Goal: Information Seeking & Learning: Learn about a topic

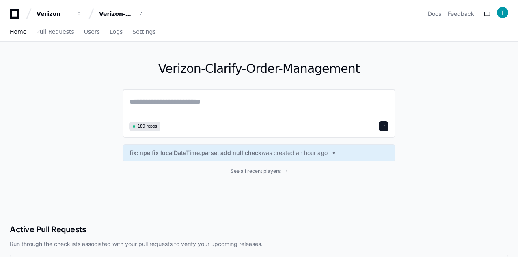
click at [207, 102] on textarea at bounding box center [259, 107] width 259 height 23
click at [136, 34] on span "Settings" at bounding box center [143, 31] width 23 height 5
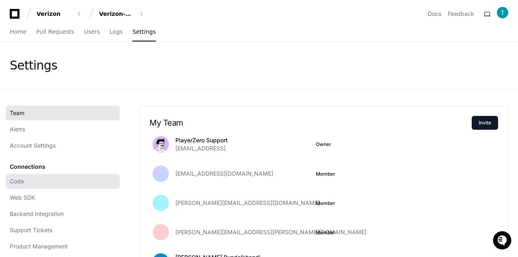
click at [19, 181] on span "Code" at bounding box center [17, 181] width 14 height 8
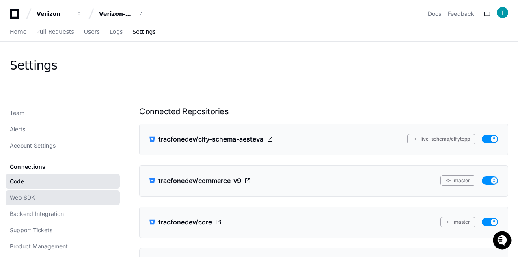
click at [19, 196] on span "Web SDK" at bounding box center [22, 197] width 25 height 8
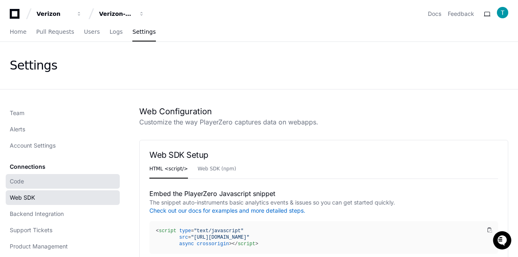
click at [17, 181] on span "Code" at bounding box center [17, 181] width 14 height 8
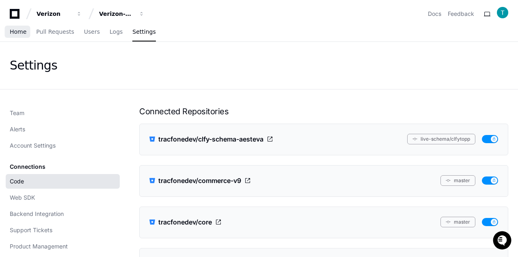
click at [22, 32] on span "Home" at bounding box center [18, 31] width 17 height 5
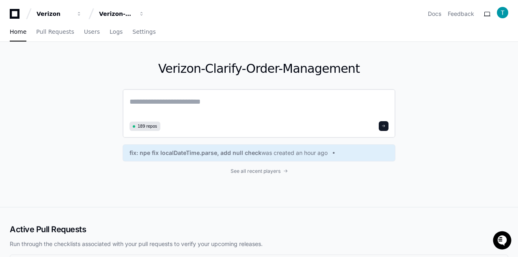
click at [154, 103] on textarea at bounding box center [259, 107] width 259 height 23
click at [157, 108] on textarea at bounding box center [259, 107] width 259 height 23
paste textarea "**********"
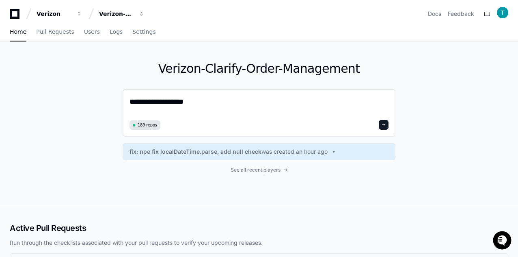
paste textarea "**********"
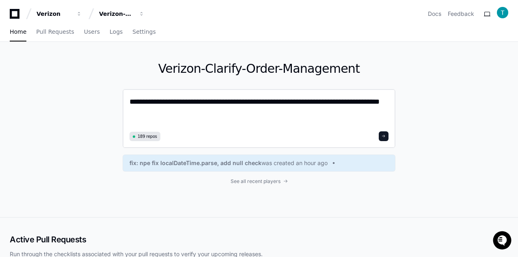
type textarea "**********"
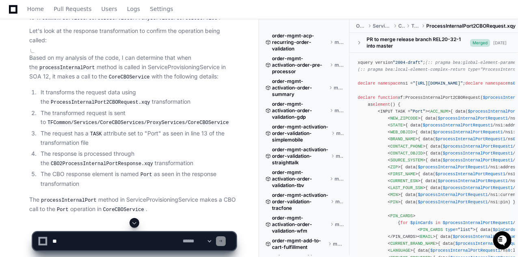
scroll to position [383, 0]
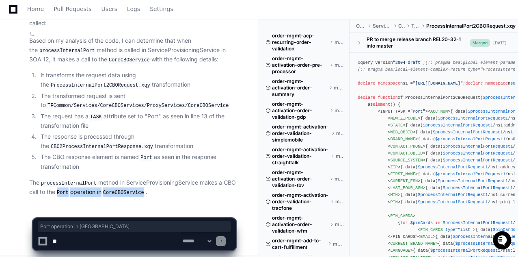
drag, startPoint x: 146, startPoint y: 189, endPoint x: 58, endPoint y: 187, distance: 87.8
click at [58, 187] on p "The processInternalPort method in ServiceProvisioningService makes a CBO call t…" at bounding box center [132, 187] width 207 height 19
copy p "Port operation in [GEOGRAPHIC_DATA]"
click at [94, 239] on textarea at bounding box center [116, 241] width 130 height 18
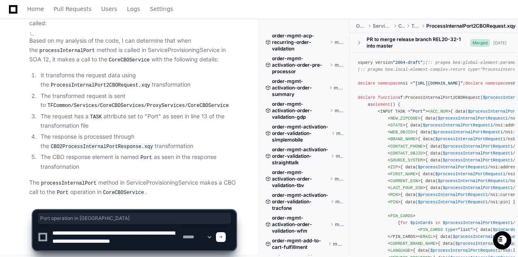
scroll to position [2, 0]
type textarea "**********"
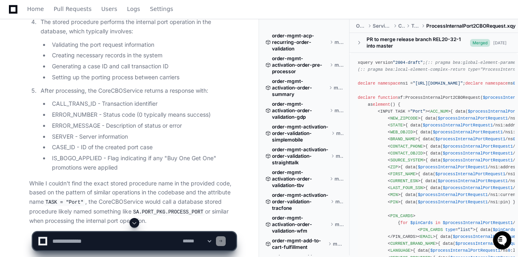
scroll to position [1519, 0]
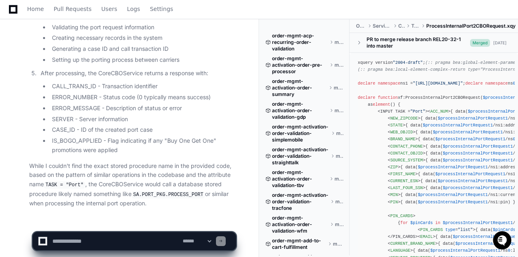
click at [157, 191] on code "SA.PORT_PKG.PROCESS_PORT" at bounding box center [169, 194] width 74 height 7
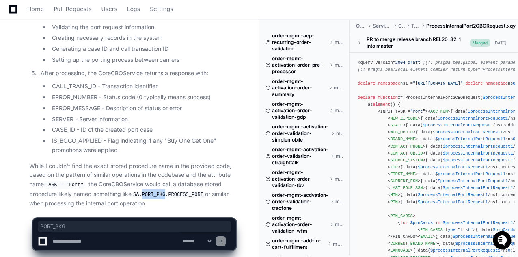
copy code "PORT_PKG"
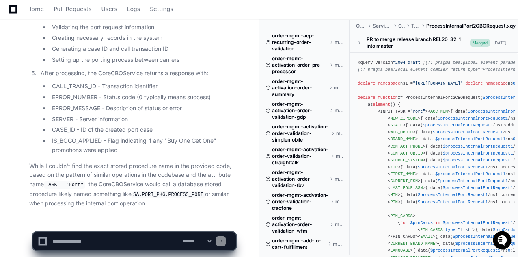
click at [51, 181] on code "TASK = "Port"" at bounding box center [64, 184] width 41 height 7
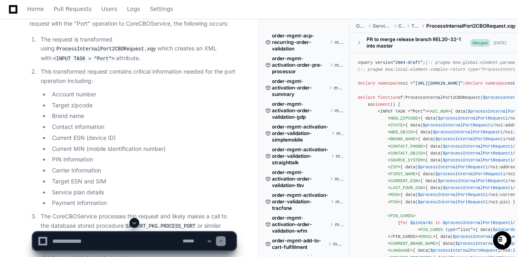
scroll to position [1112, 0]
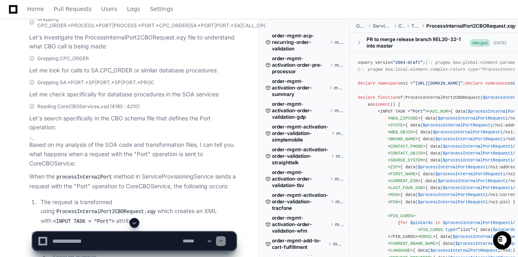
click at [102, 234] on textarea at bounding box center [116, 241] width 130 height 18
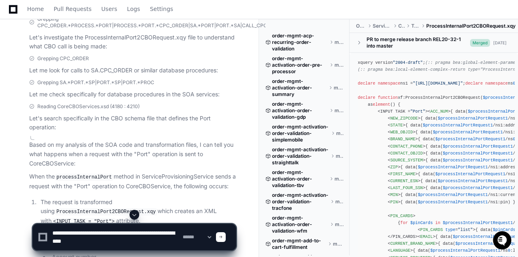
click at [81, 232] on textarea at bounding box center [116, 237] width 130 height 26
type textarea "**********"
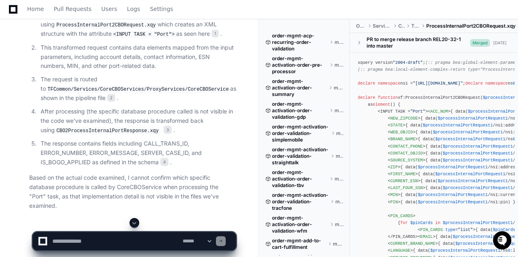
scroll to position [1837, 0]
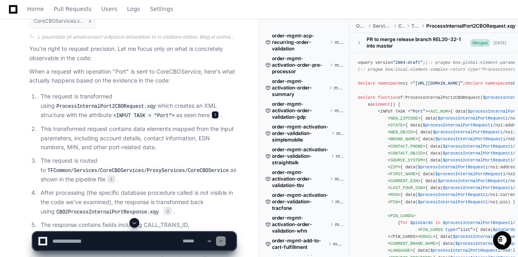
click at [212, 111] on span "1" at bounding box center [215, 115] width 7 height 8
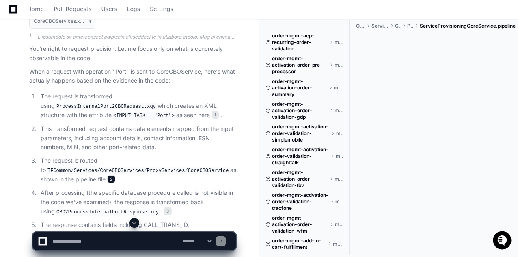
click at [113, 175] on span "2" at bounding box center [111, 179] width 8 height 8
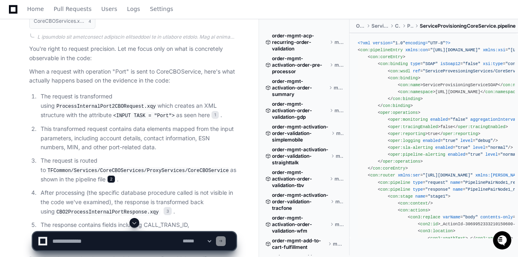
click at [115, 175] on span "2" at bounding box center [111, 179] width 8 height 8
click at [453, 128] on span "</ oper:tracingEnabled >" at bounding box center [480, 126] width 55 height 5
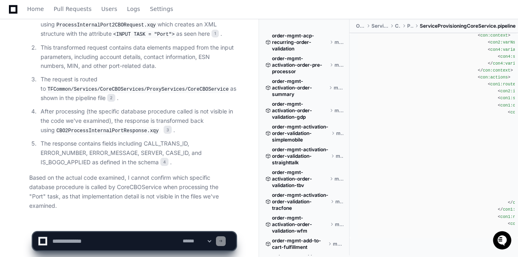
scroll to position [1878, 0]
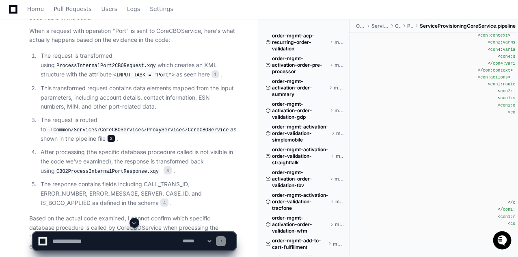
click at [114, 134] on span "2" at bounding box center [111, 138] width 8 height 8
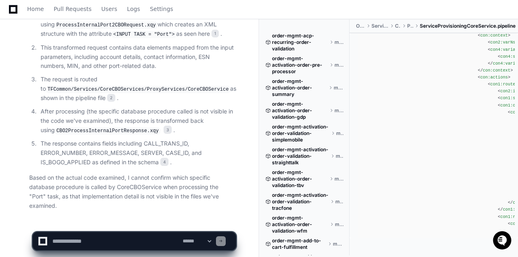
click at [55, 240] on textarea at bounding box center [116, 241] width 130 height 18
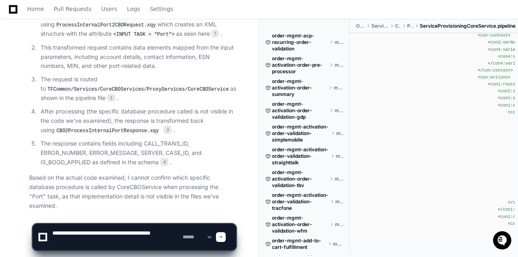
type textarea "**********"
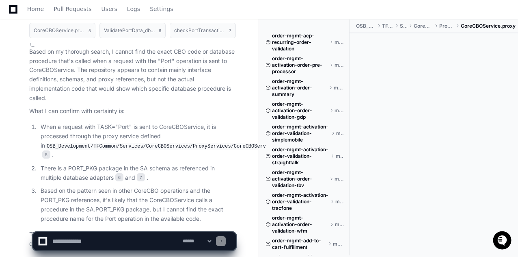
scroll to position [2755, 0]
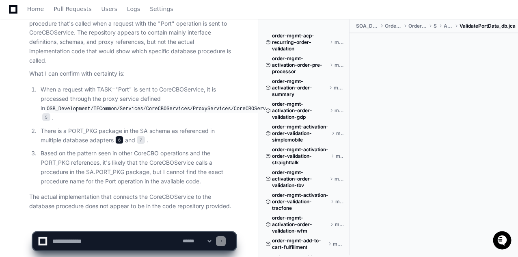
click at [119, 136] on span "6" at bounding box center [119, 140] width 8 height 8
click at [482, 25] on span "ValidatePortData_db.jca" at bounding box center [488, 26] width 56 height 6
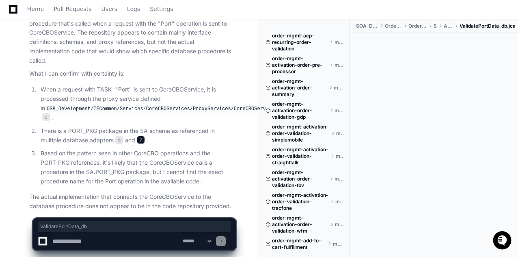
click at [144, 136] on span "7" at bounding box center [141, 140] width 8 height 8
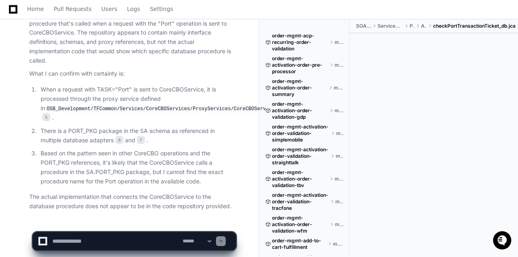
click at [234, 105] on code "OSB_Development/TFCommon/Services/CoreCBOServices/ProxyServices/CoreCBOService.…" at bounding box center [169, 108] width 249 height 7
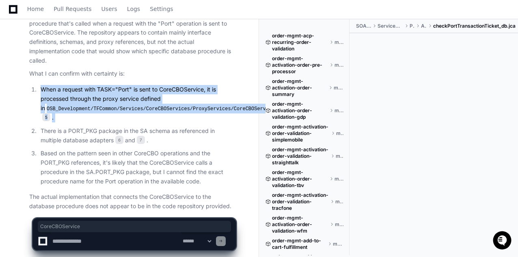
click at [234, 105] on code "OSB_Development/TFCommon/Services/CoreCBOServices/ProxyServices/CoreCBOService.…" at bounding box center [169, 108] width 249 height 7
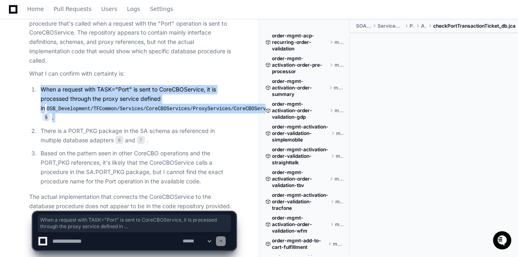
click at [134, 105] on code "OSB_Development/TFCommon/Services/CoreCBOServices/ProxyServices/CoreCBOService.…" at bounding box center [169, 108] width 249 height 7
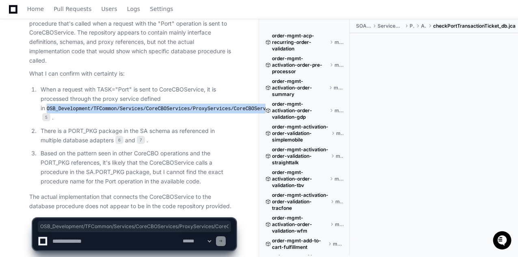
drag, startPoint x: 43, startPoint y: 90, endPoint x: 250, endPoint y: 90, distance: 207.2
click at [250, 105] on code "OSB_Development/TFCommon/Services/CoreCBOServices/ProxyServices/CoreCBOService.…" at bounding box center [169, 108] width 249 height 7
copy code "OSB_Development/TFCommon/Services/CoreCBOServices/ProxyServices/CoreCBOService"
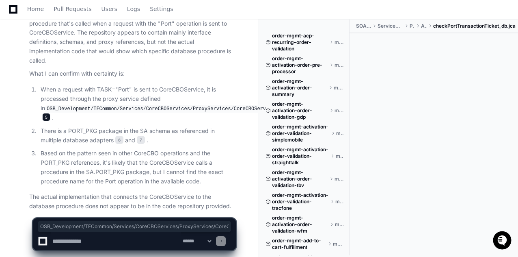
click at [48, 113] on span "5" at bounding box center [46, 117] width 8 height 8
